Goal: Task Accomplishment & Management: Manage account settings

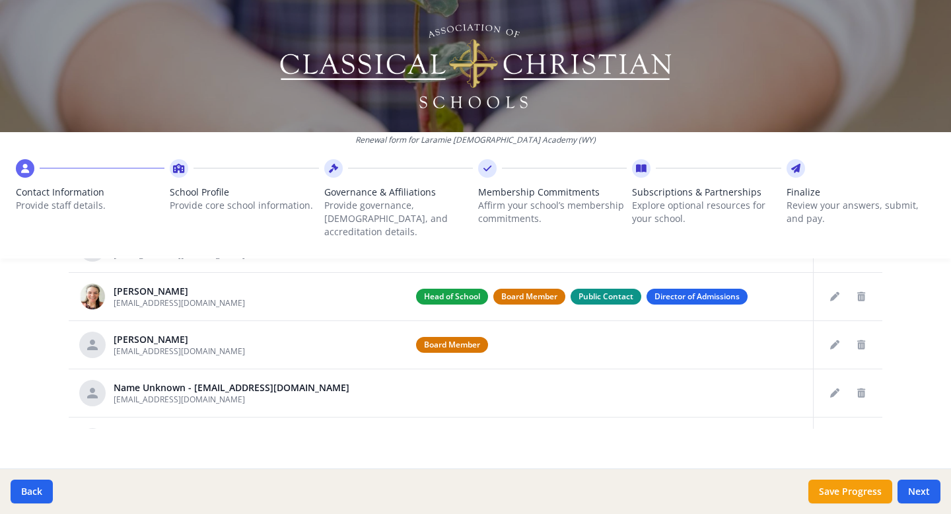
scroll to position [776, 0]
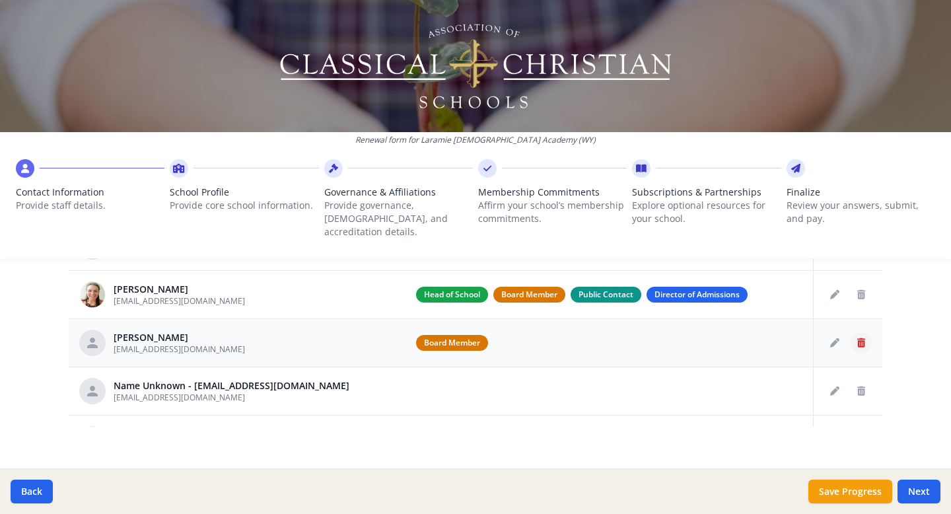
click at [861, 334] on button "Delete staff" at bounding box center [860, 342] width 21 height 21
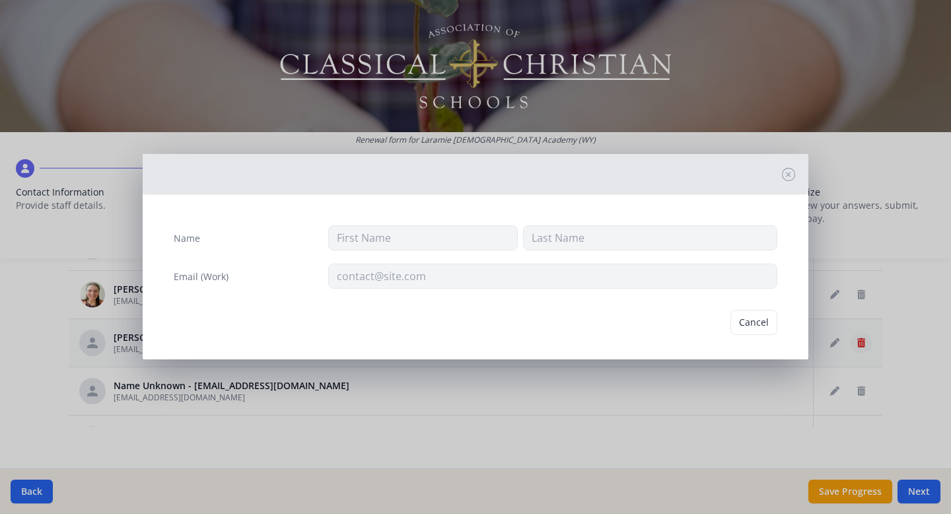
type input "Kyle"
type input "Stoy"
type input "boardchair@laramiechristianacademy.com"
click at [768, 324] on button "Delete" at bounding box center [754, 322] width 46 height 25
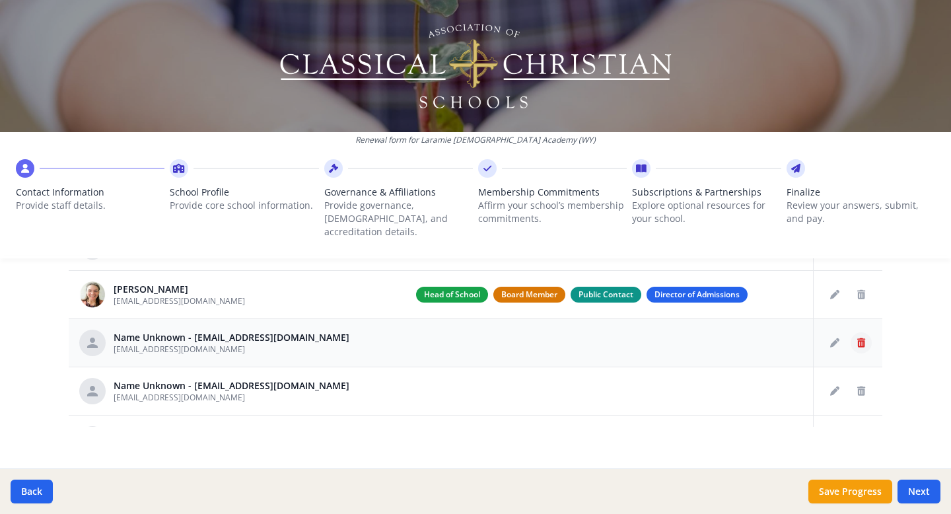
click at [858, 338] on icon "Delete staff" at bounding box center [861, 342] width 8 height 9
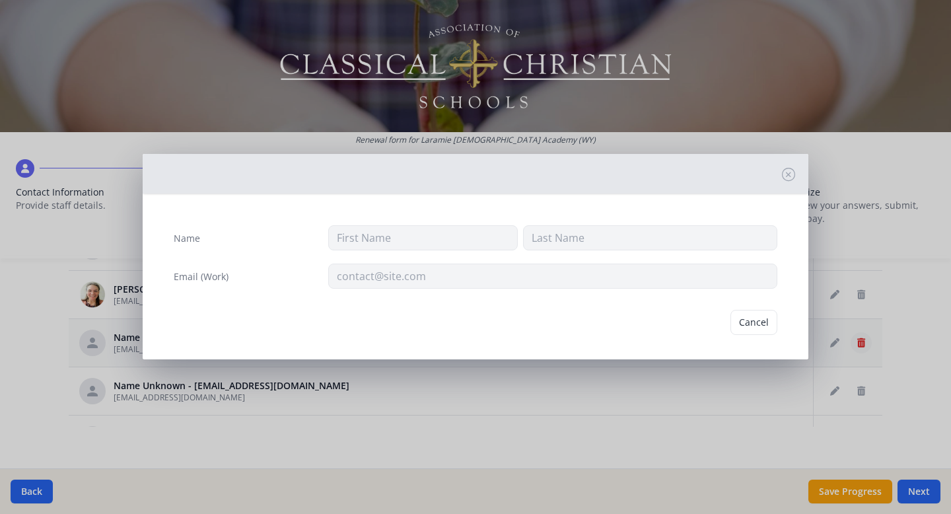
type input "abaldivia@laramiechristianacademy.com"
click at [765, 329] on button "Delete" at bounding box center [754, 322] width 46 height 25
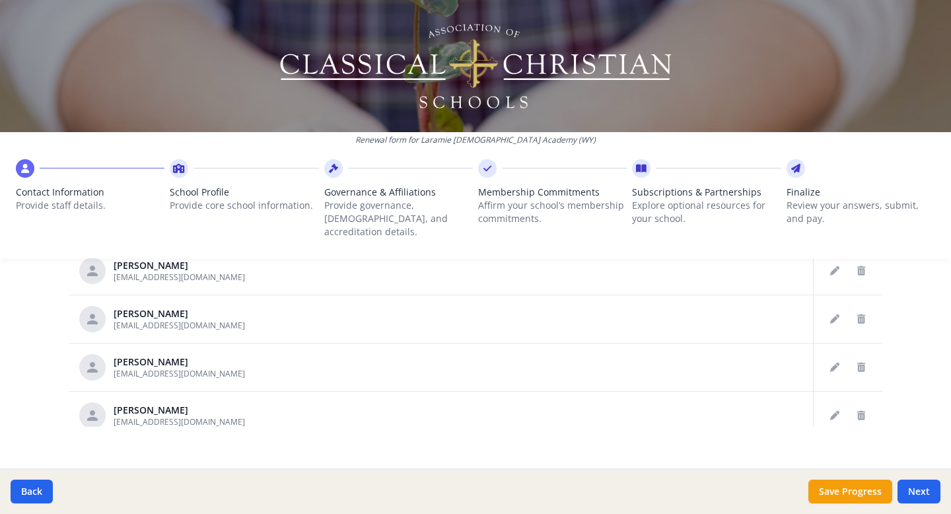
scroll to position [467, 0]
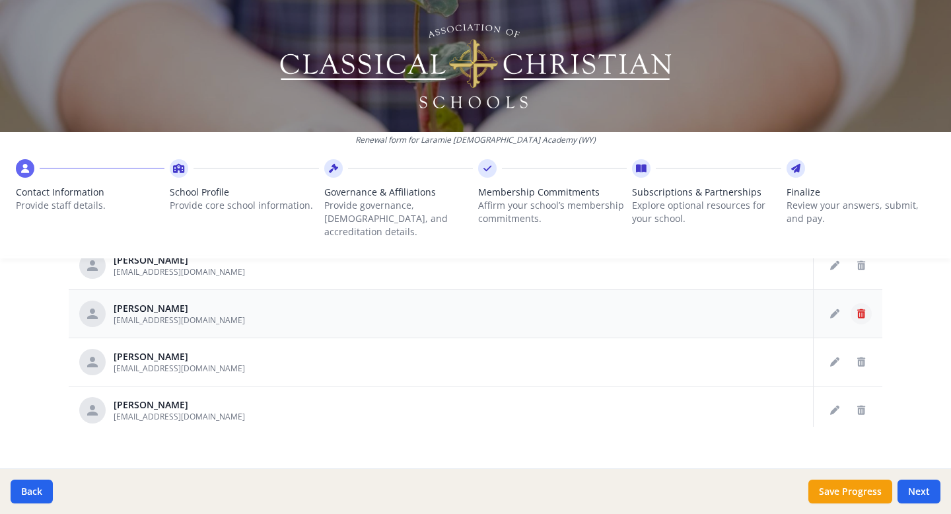
click at [861, 309] on icon "Delete staff" at bounding box center [861, 313] width 8 height 9
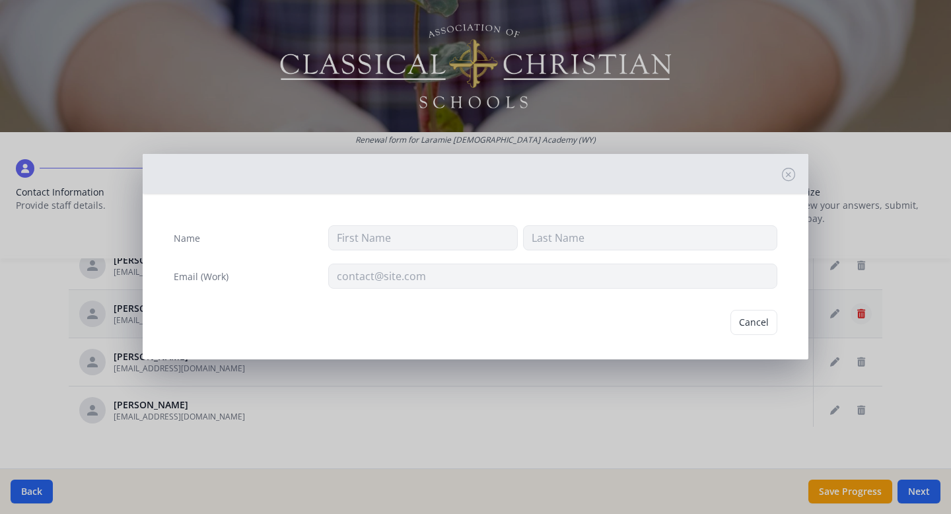
type input "Valerie"
type input "Gorski"
type input "vgorski@laramiechristianacademy.com"
click at [766, 325] on button "Delete" at bounding box center [754, 322] width 46 height 25
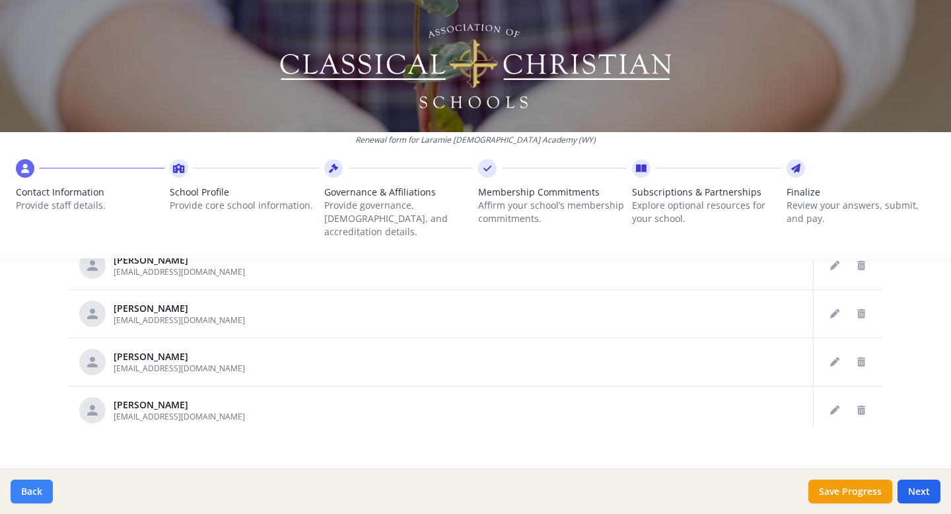
click at [41, 493] on button "Back" at bounding box center [32, 491] width 42 height 24
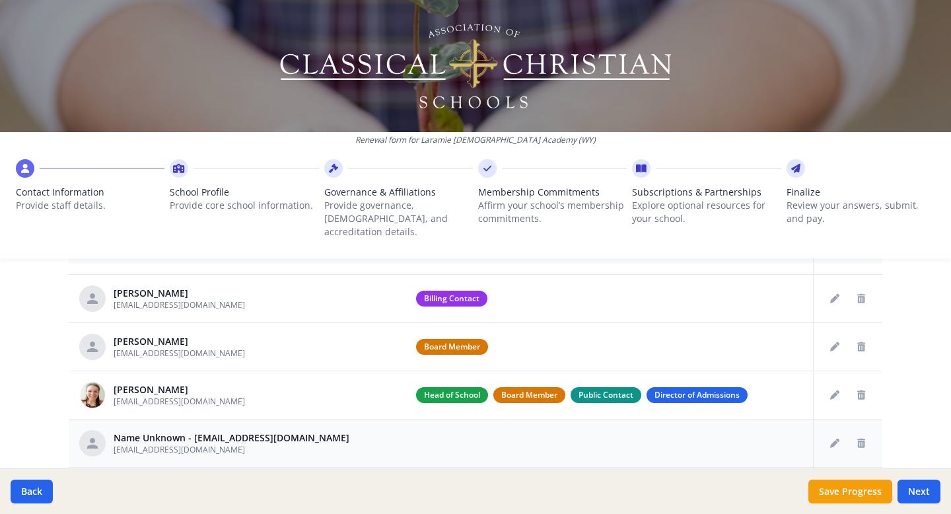
scroll to position [133, 0]
click at [832, 439] on icon "Edit staff" at bounding box center [834, 443] width 9 height 9
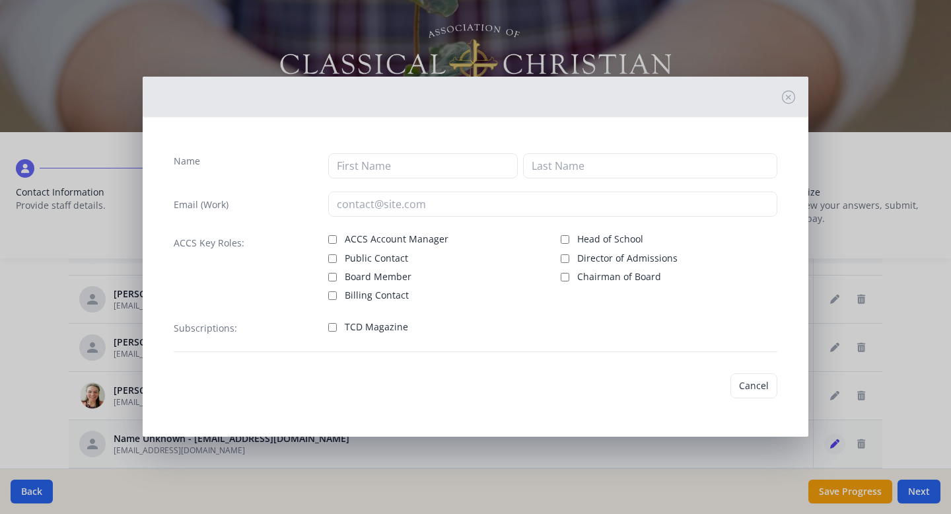
type input "lbeach@laramiechristianademy.com"
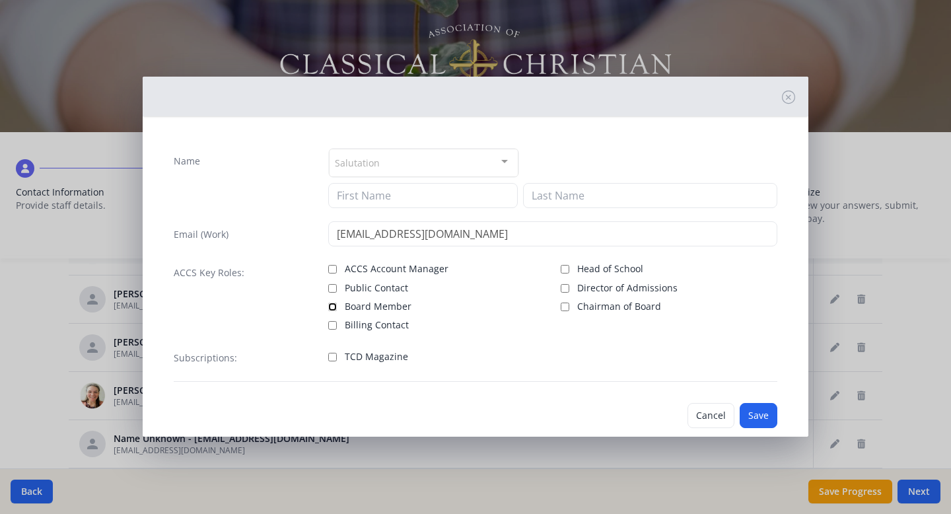
click at [331, 308] on input "Board Member" at bounding box center [332, 306] width 9 height 9
checkbox input "true"
click at [758, 415] on button "Save" at bounding box center [758, 415] width 38 height 25
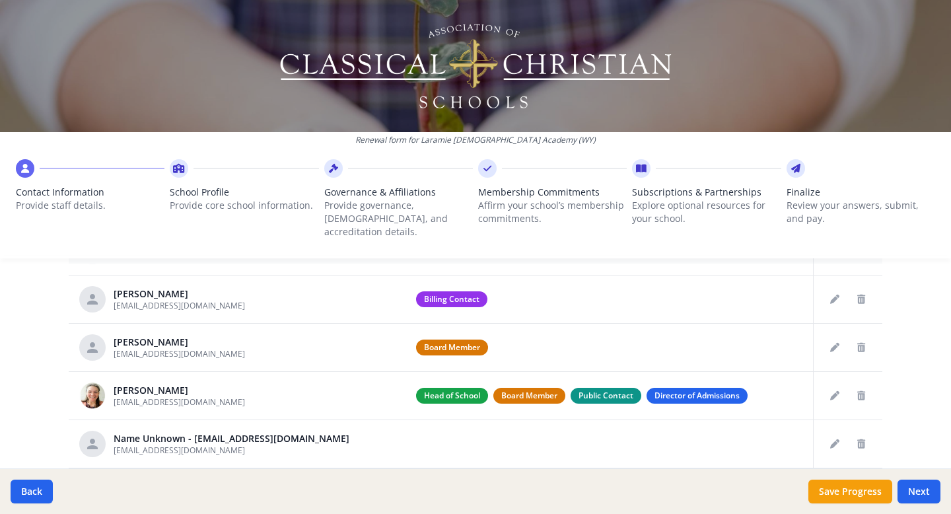
scroll to position [182, 0]
click at [829, 434] on button "Edit staff" at bounding box center [834, 443] width 21 height 21
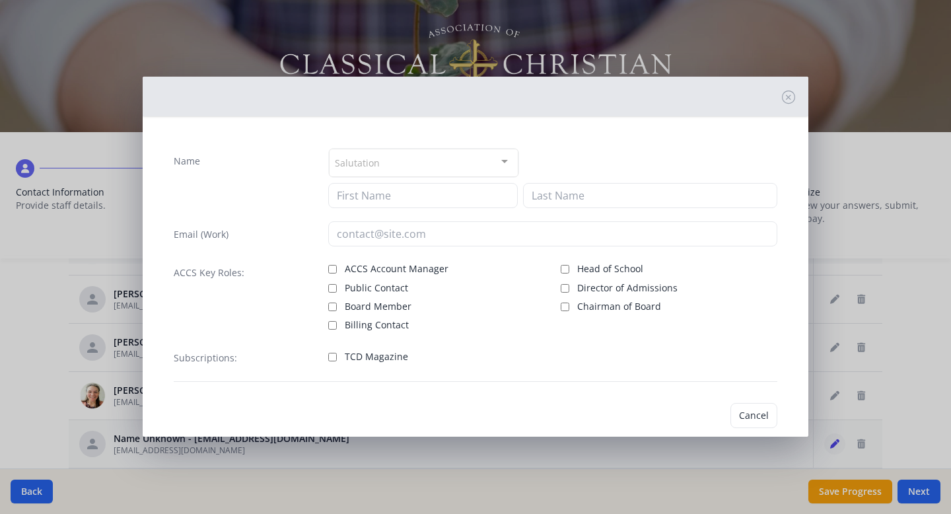
type input "lbeachco56@gmail.com"
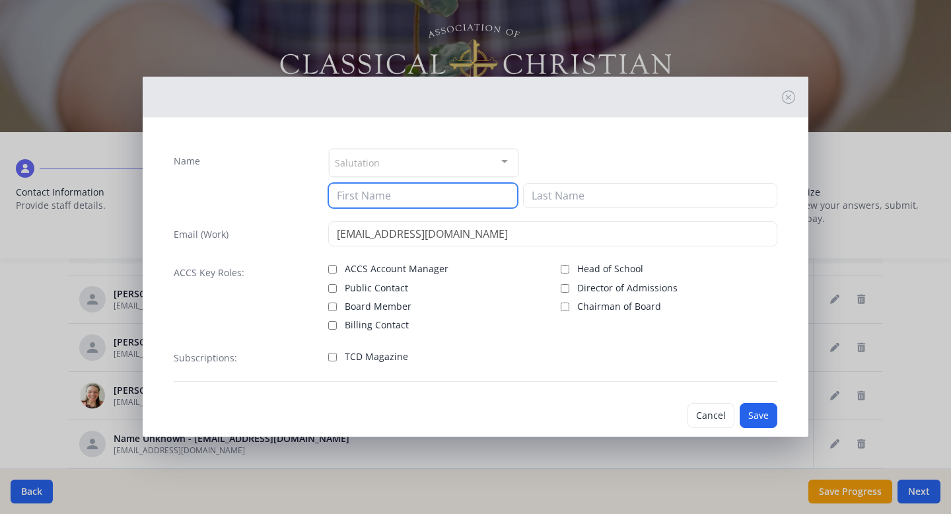
click at [370, 201] on input at bounding box center [422, 195] width 189 height 25
type input "Luann"
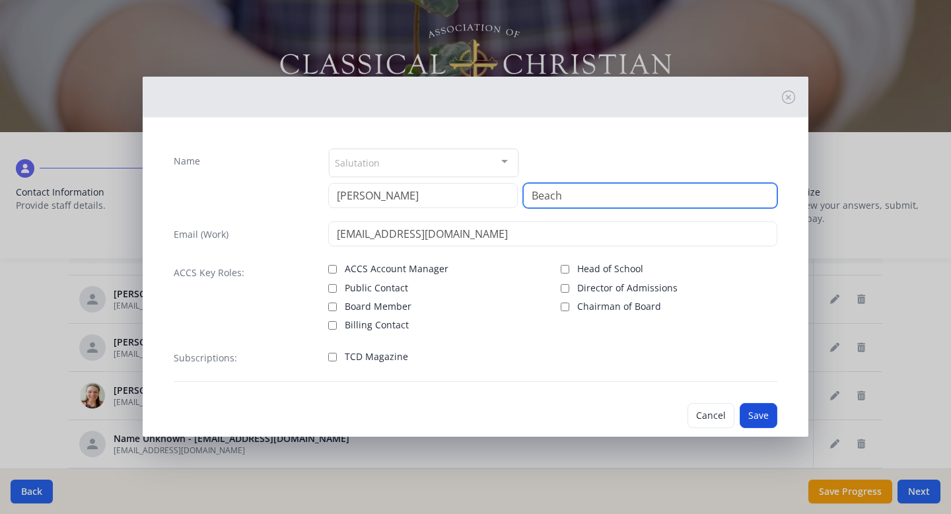
type input "Beach"
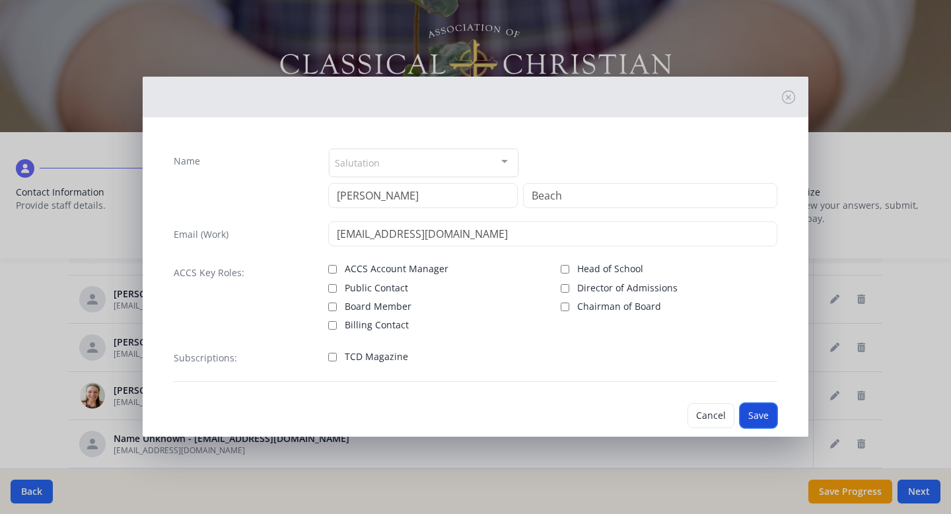
click at [760, 422] on button "Save" at bounding box center [758, 415] width 38 height 25
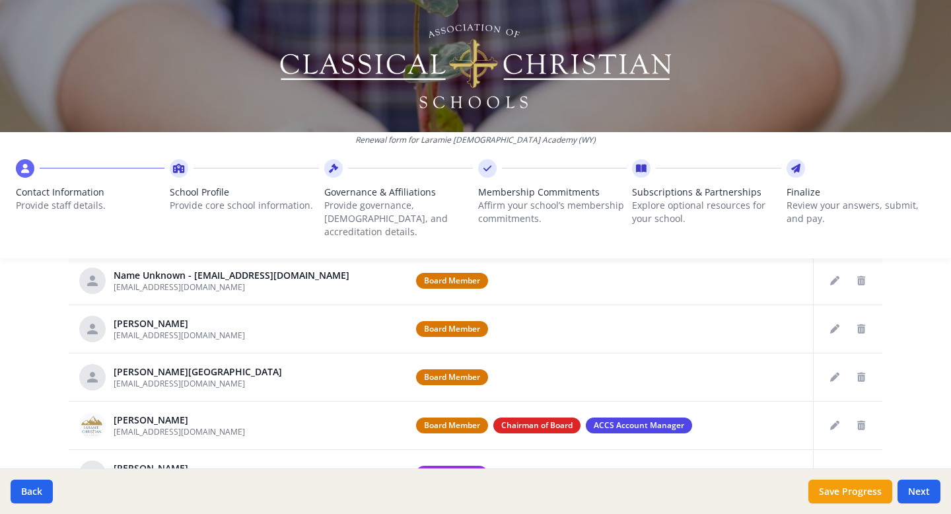
scroll to position [9, 0]
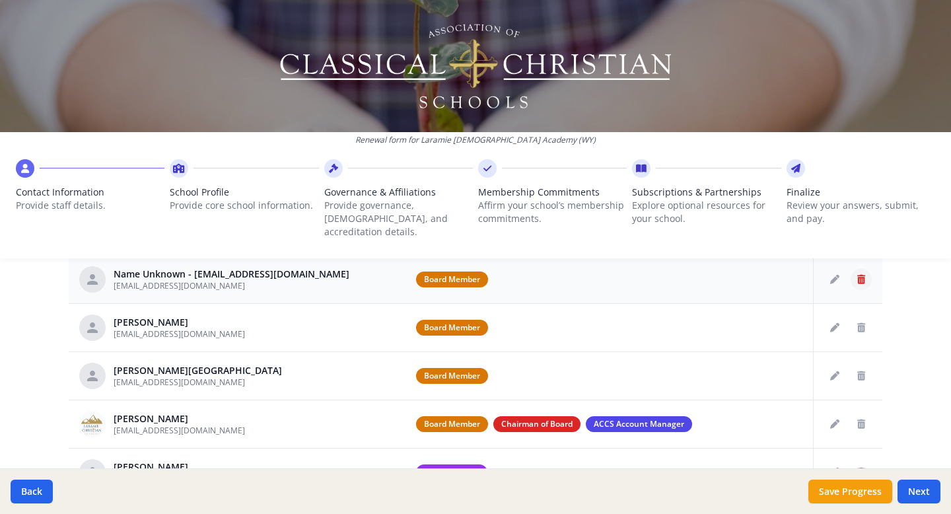
click at [865, 269] on button "Delete staff" at bounding box center [860, 279] width 21 height 21
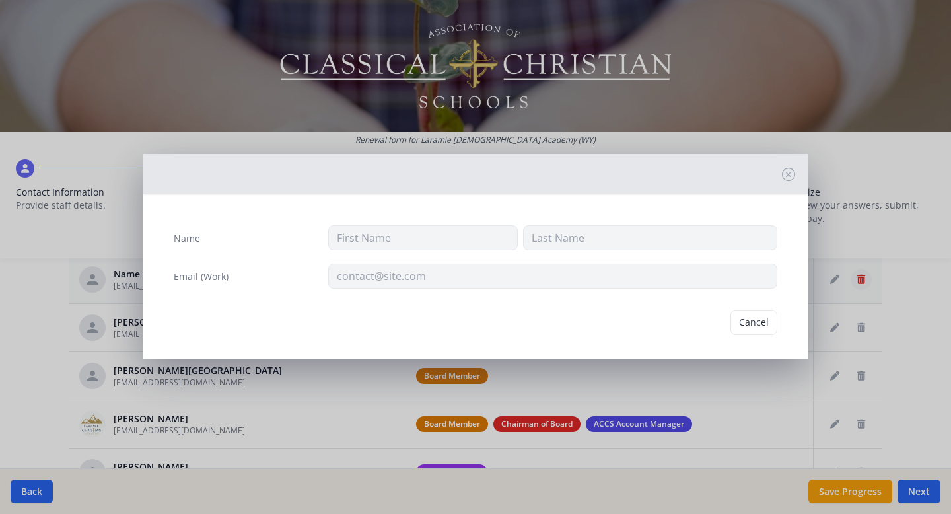
type input "lbeach@laramiechristianademy.com"
click at [754, 319] on button "Delete" at bounding box center [754, 322] width 46 height 25
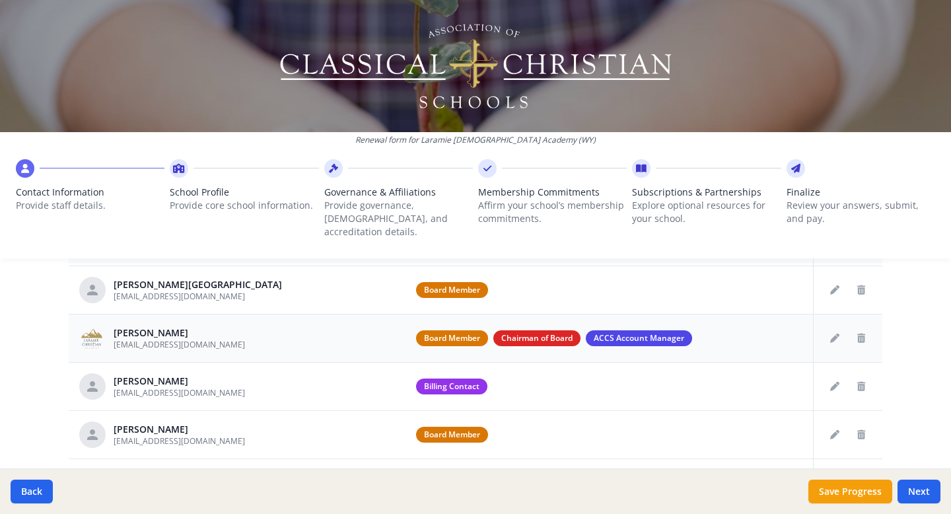
scroll to position [55, 0]
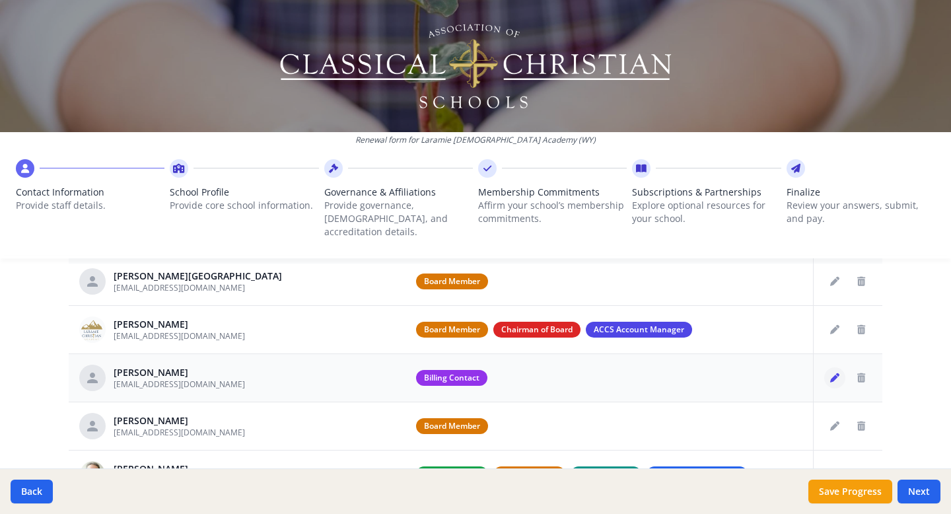
click at [836, 373] on icon "Edit staff" at bounding box center [834, 377] width 9 height 9
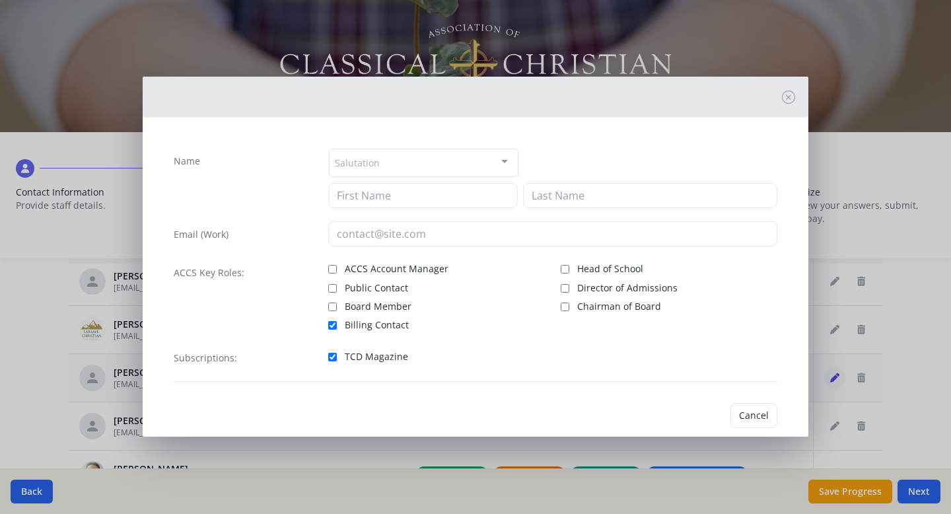
type input "April"
type input "Cleven"
type input "acleven@laramiechristianacaemy.com"
checkbox input "true"
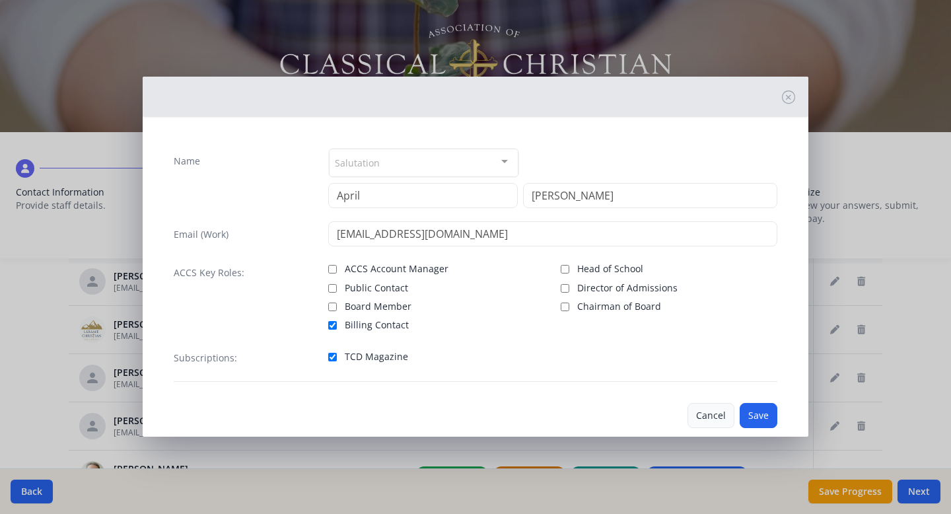
click at [712, 417] on button "Cancel" at bounding box center [710, 415] width 47 height 25
